Goal: Task Accomplishment & Management: Manage account settings

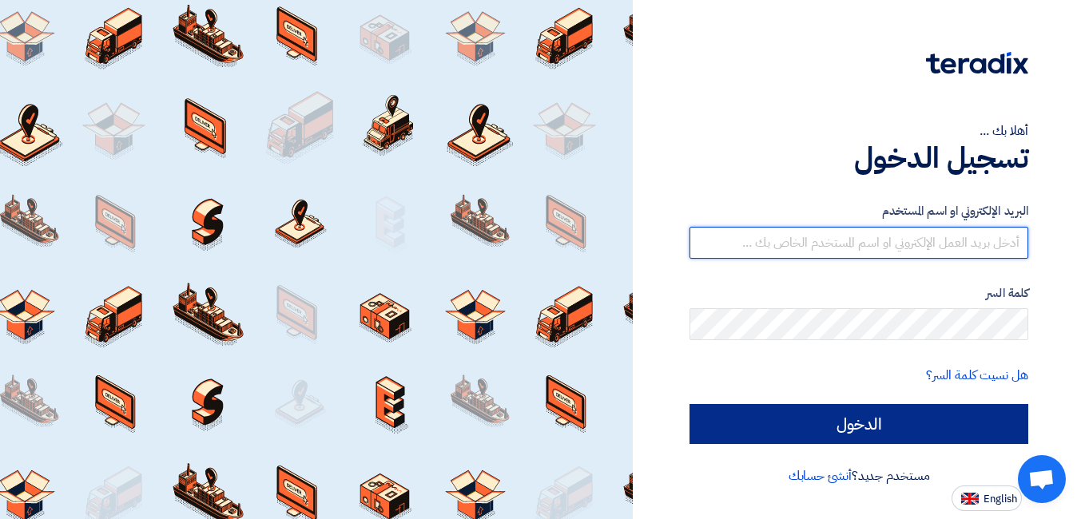
type input "[EMAIL_ADDRESS][DOMAIN_NAME]"
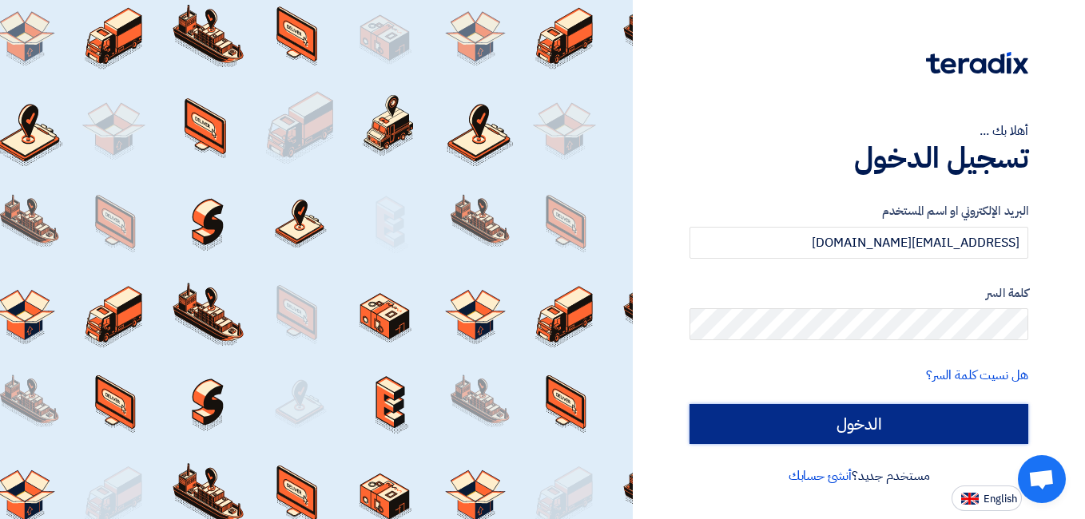
click at [819, 419] on input "الدخول" at bounding box center [859, 424] width 339 height 40
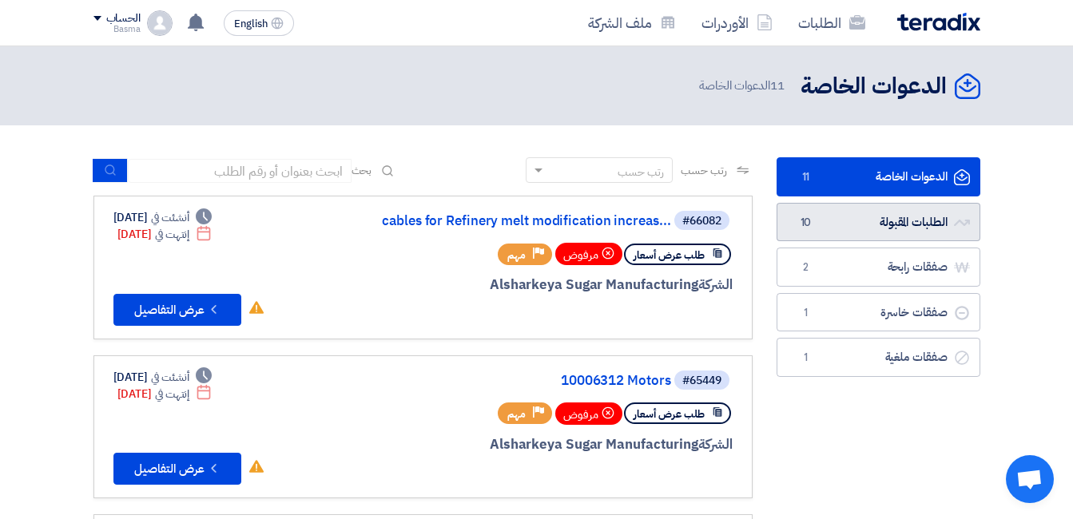
click at [873, 213] on link "الطلبات المقبولة الطلبات المقبولة 10" at bounding box center [879, 222] width 204 height 39
